Goal: Task Accomplishment & Management: Manage account settings

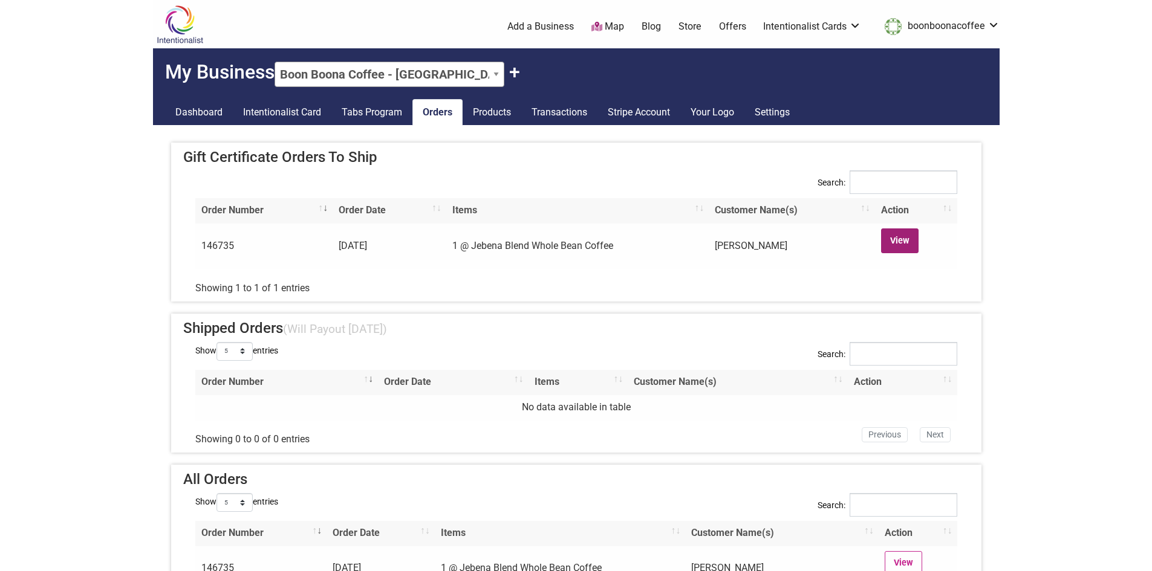
click at [903, 247] on link "View" at bounding box center [900, 241] width 38 height 25
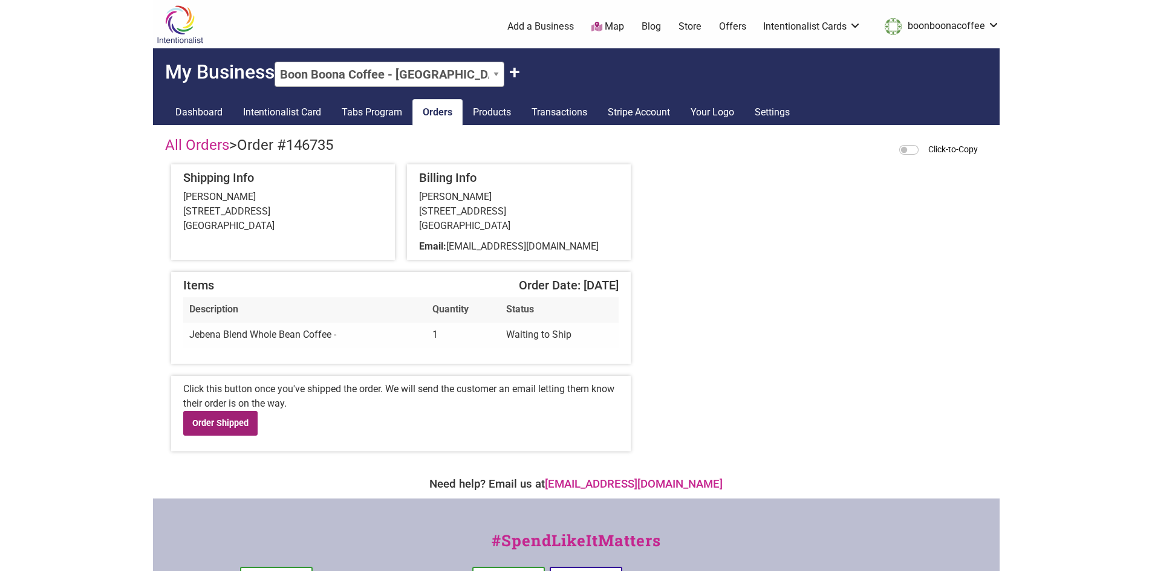
click at [229, 425] on link "Order Shipped" at bounding box center [220, 423] width 75 height 25
